Goal: Navigation & Orientation: Find specific page/section

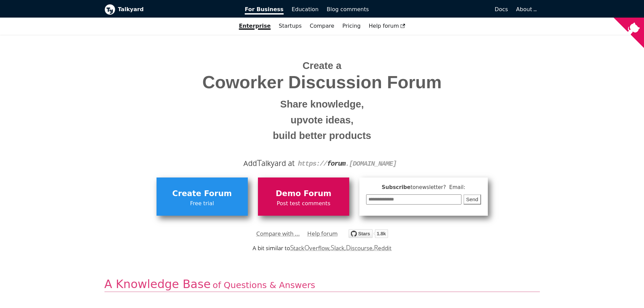
click at [309, 191] on span "Demo Forum" at bounding box center [303, 193] width 85 height 13
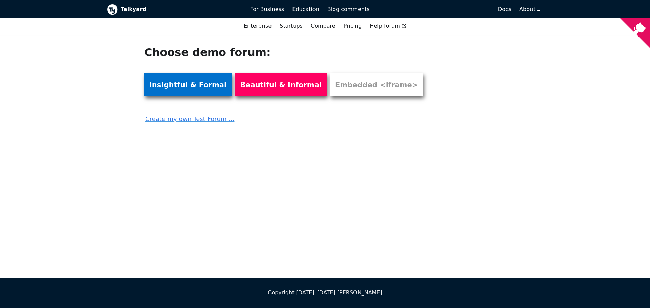
click at [182, 87] on link "Insightful & Formal" at bounding box center [187, 84] width 87 height 23
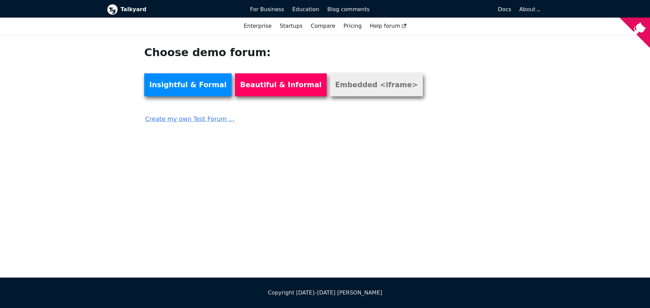
click at [346, 86] on link "Embedded <iframe>" at bounding box center [376, 84] width 93 height 23
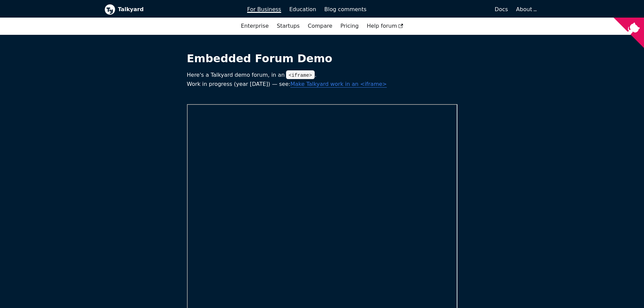
click at [265, 12] on span "For Business" at bounding box center [264, 9] width 34 height 6
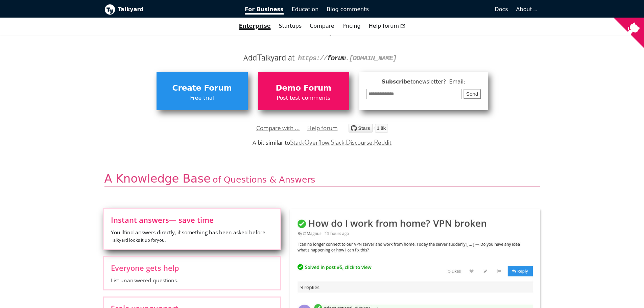
scroll to position [101, 0]
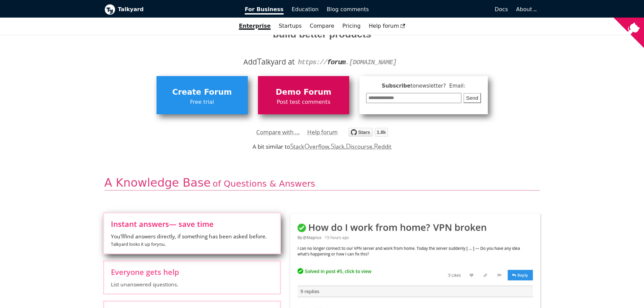
click at [279, 92] on span "Demo Forum" at bounding box center [303, 92] width 85 height 13
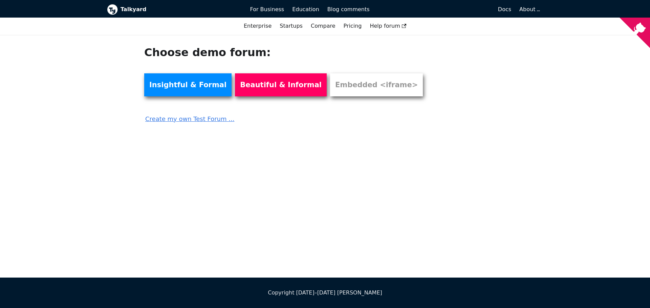
click at [170, 119] on link "Create my own Test Forum ..." at bounding box center [287, 116] width 287 height 15
